Goal: Information Seeking & Learning: Learn about a topic

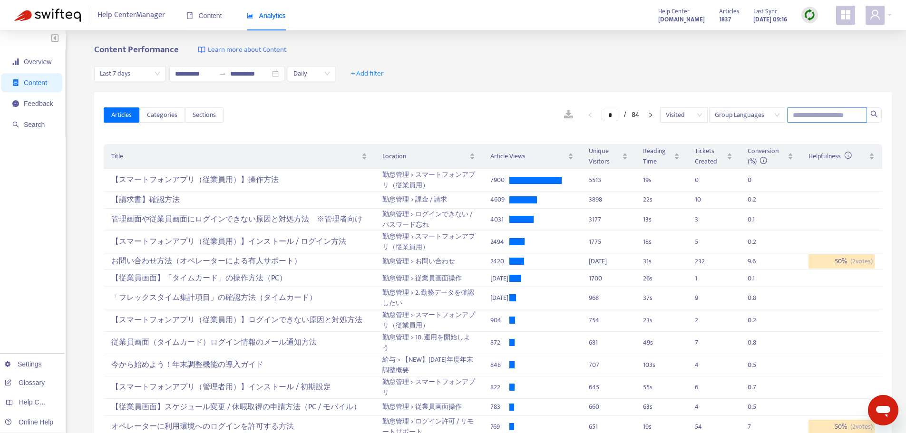
click at [801, 115] on input "text" at bounding box center [827, 114] width 80 height 15
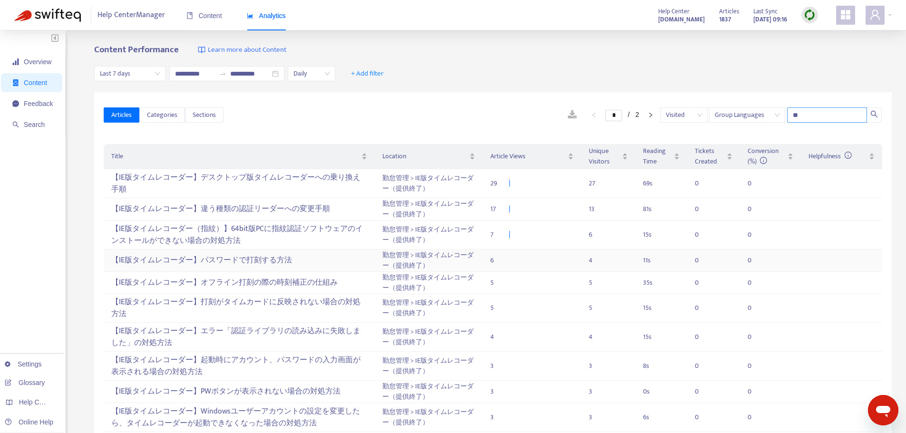
type input "**"
click at [267, 257] on div "【IE版タイムレコーダー】パスワードで打刻する方法" at bounding box center [238, 260] width 255 height 16
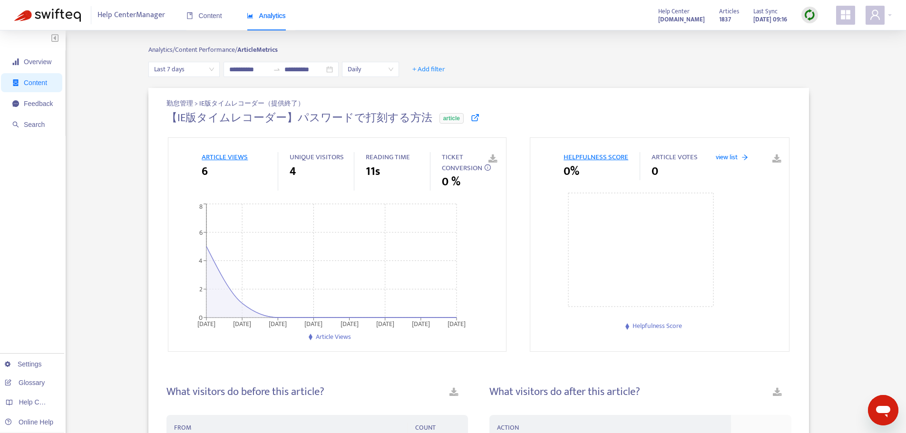
click at [199, 69] on span "Last 7 days" at bounding box center [184, 69] width 60 height 14
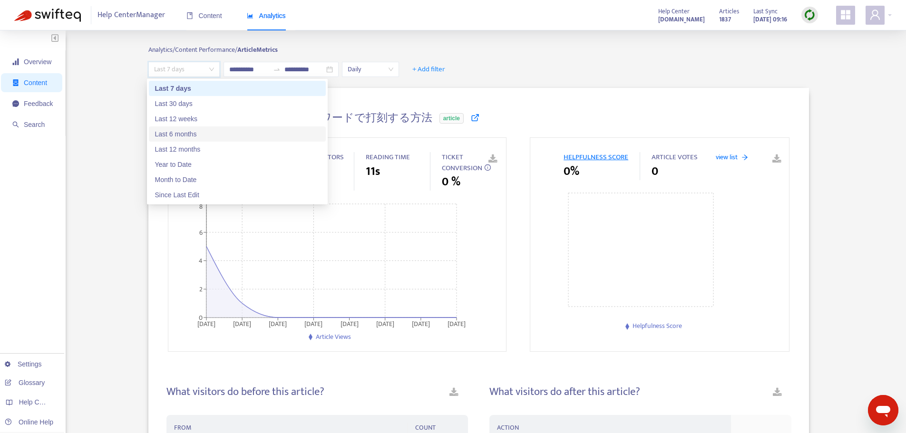
click at [195, 135] on div "Last 6 months" at bounding box center [236, 134] width 165 height 10
type input "**********"
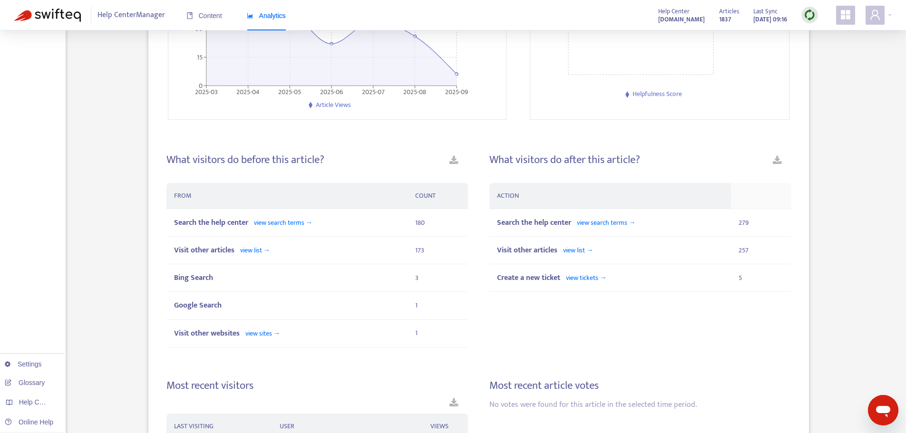
scroll to position [238, 0]
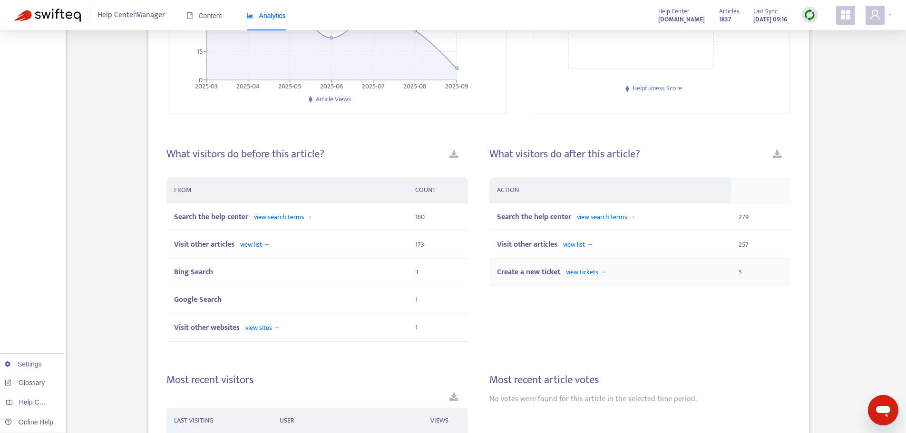
click at [578, 270] on span "view tickets →" at bounding box center [586, 272] width 40 height 11
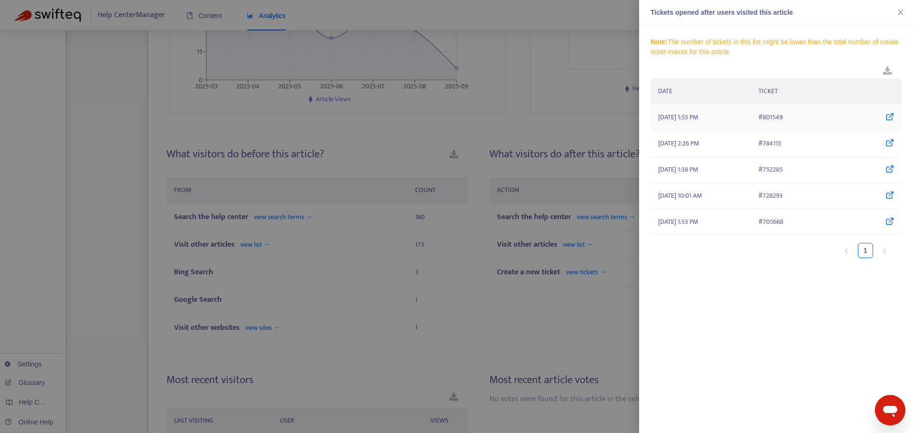
click at [886, 116] on icon at bounding box center [889, 117] width 9 height 10
click at [891, 147] on icon at bounding box center [889, 143] width 9 height 10
click at [887, 168] on icon at bounding box center [889, 169] width 9 height 10
click at [890, 196] on icon at bounding box center [889, 196] width 9 height 10
click at [888, 219] on icon at bounding box center [889, 222] width 9 height 10
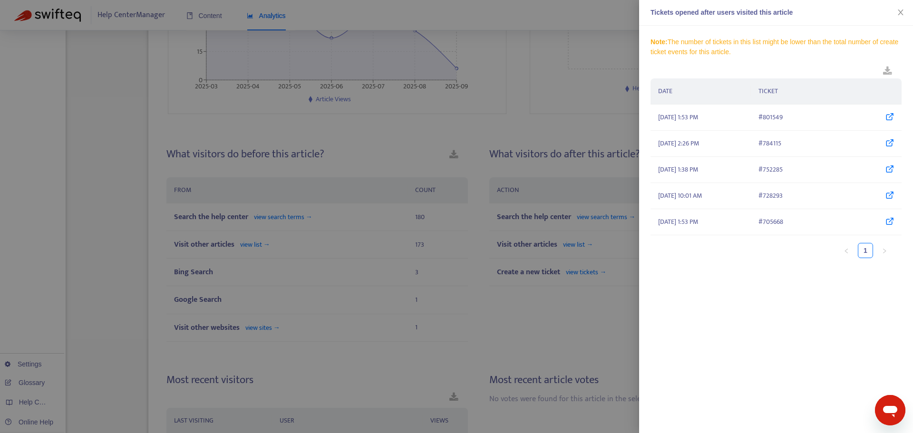
click at [410, 135] on div at bounding box center [456, 216] width 913 height 433
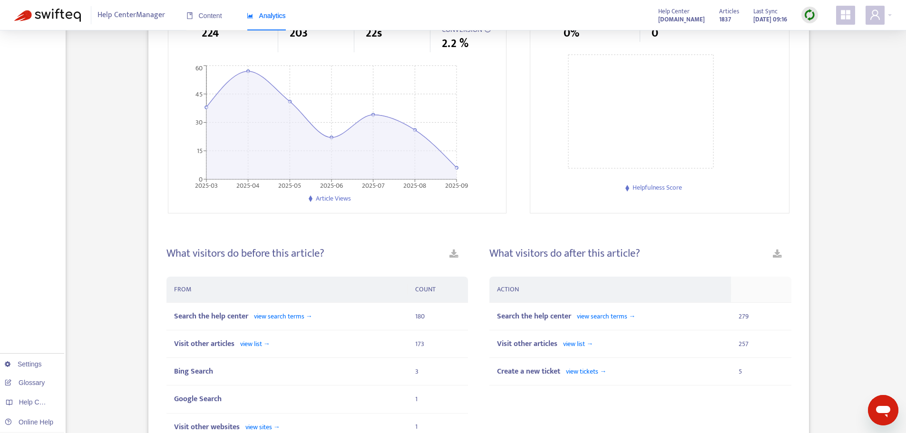
scroll to position [0, 0]
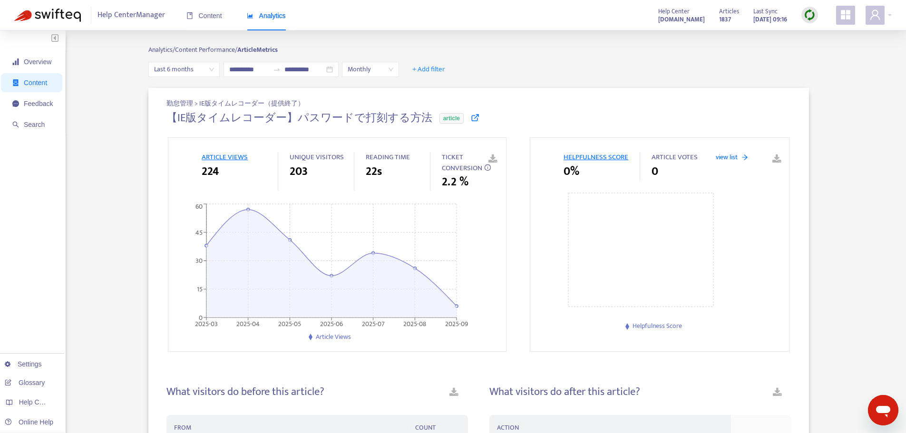
click at [471, 117] on icon at bounding box center [475, 117] width 9 height 9
